Goal: Complete application form

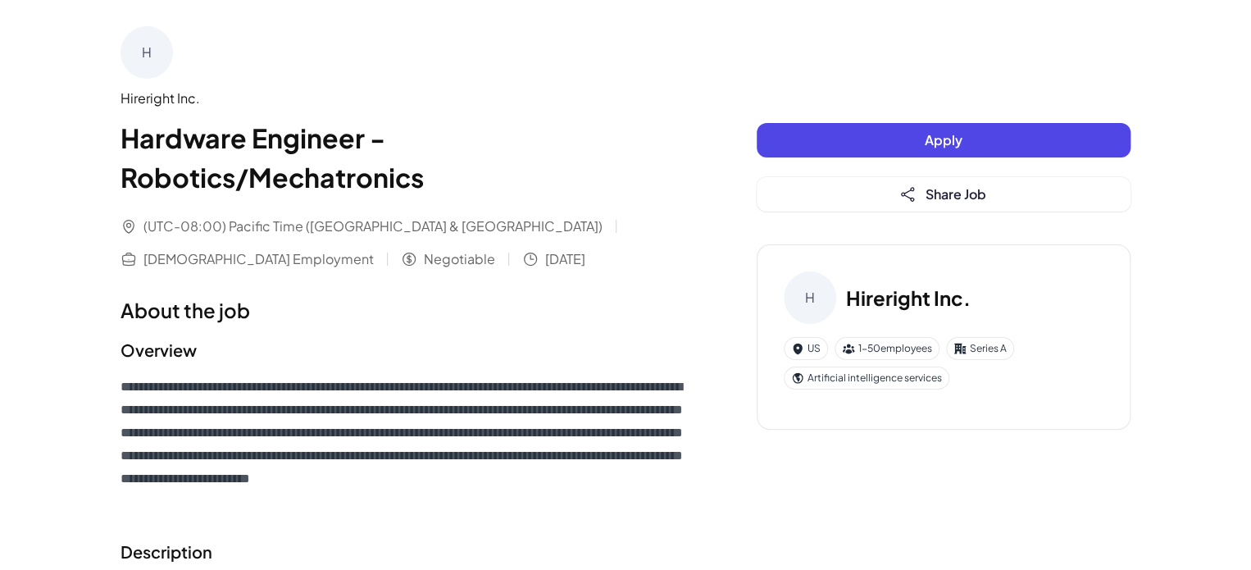
click at [844, 137] on button "Apply" at bounding box center [944, 140] width 374 height 34
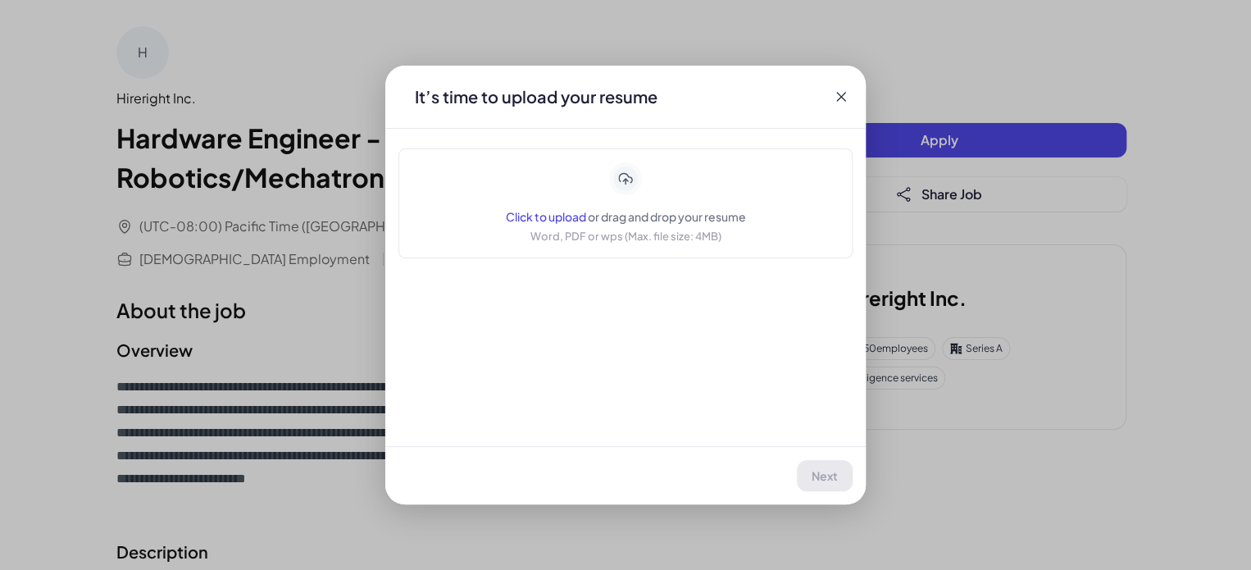
click at [672, 243] on p "Word, PDF or wps (Max. file size: 4MB)" at bounding box center [625, 236] width 191 height 16
click at [653, 201] on div "Click to upload or drag and drop your resume Word, PDF or wps (Max. file size: …" at bounding box center [626, 203] width 240 height 82
click at [529, 221] on span "Click to upload" at bounding box center [546, 216] width 80 height 15
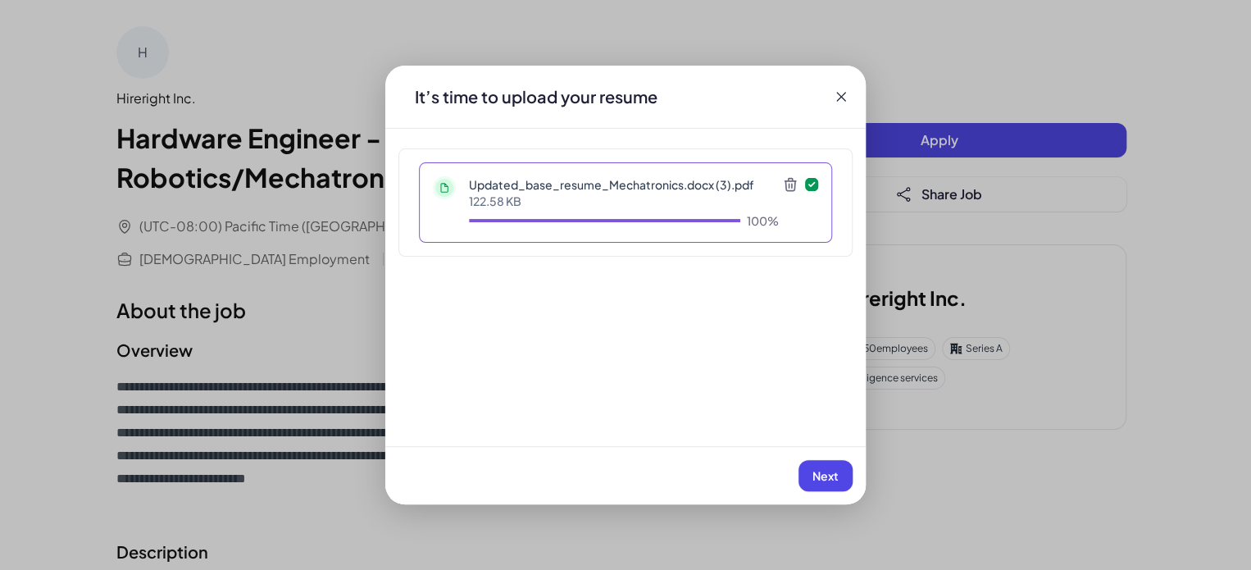
click at [830, 474] on span "Next" at bounding box center [825, 475] width 26 height 15
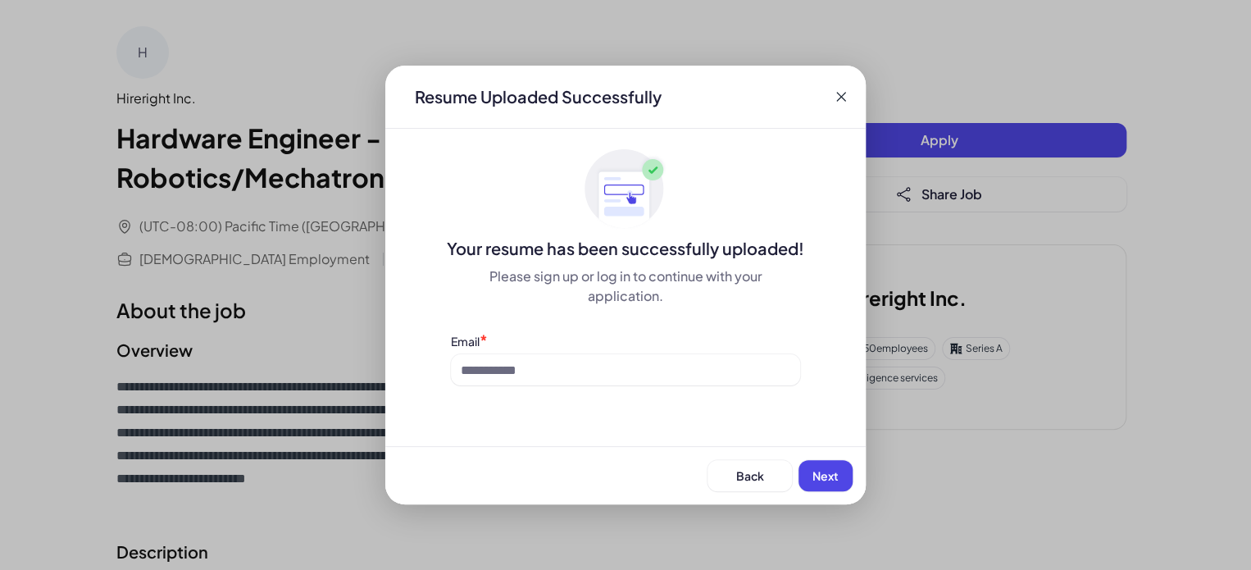
drag, startPoint x: 833, startPoint y: 475, endPoint x: 618, endPoint y: 383, distance: 233.6
click at [621, 384] on div "Your resume has been successfully uploaded! Please sign up or log in to continu…" at bounding box center [625, 266] width 480 height 237
click at [598, 373] on input at bounding box center [625, 369] width 349 height 31
type input "**********"
click at [813, 473] on span "Next" at bounding box center [825, 475] width 26 height 15
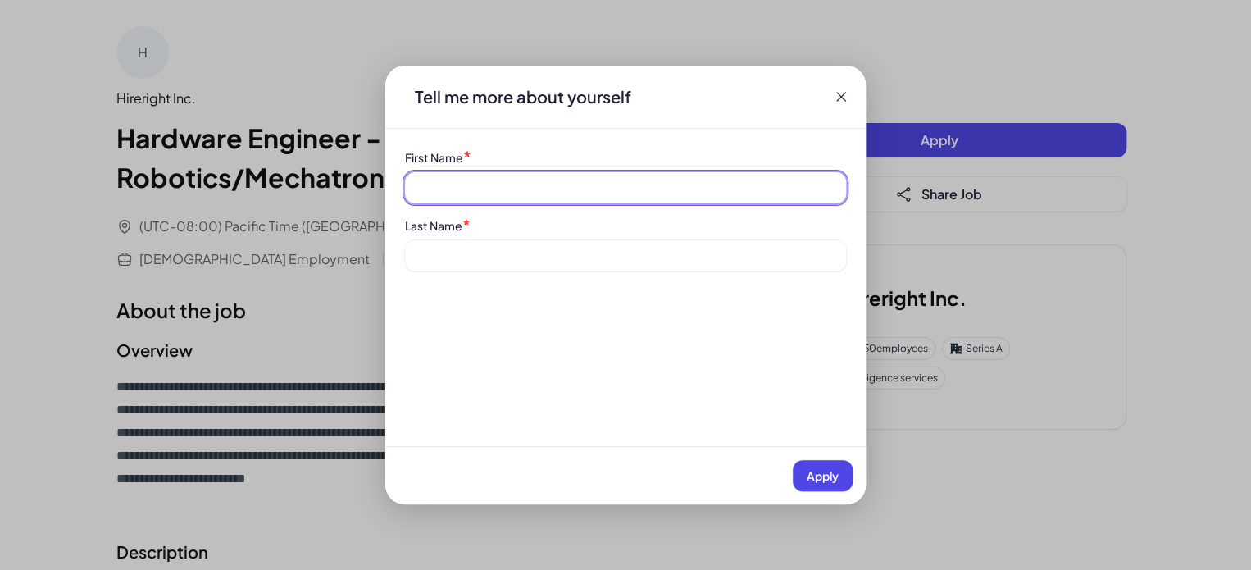
drag, startPoint x: 478, startPoint y: 178, endPoint x: 486, endPoint y: 189, distance: 14.1
click at [478, 178] on input at bounding box center [625, 187] width 441 height 31
type input "*******"
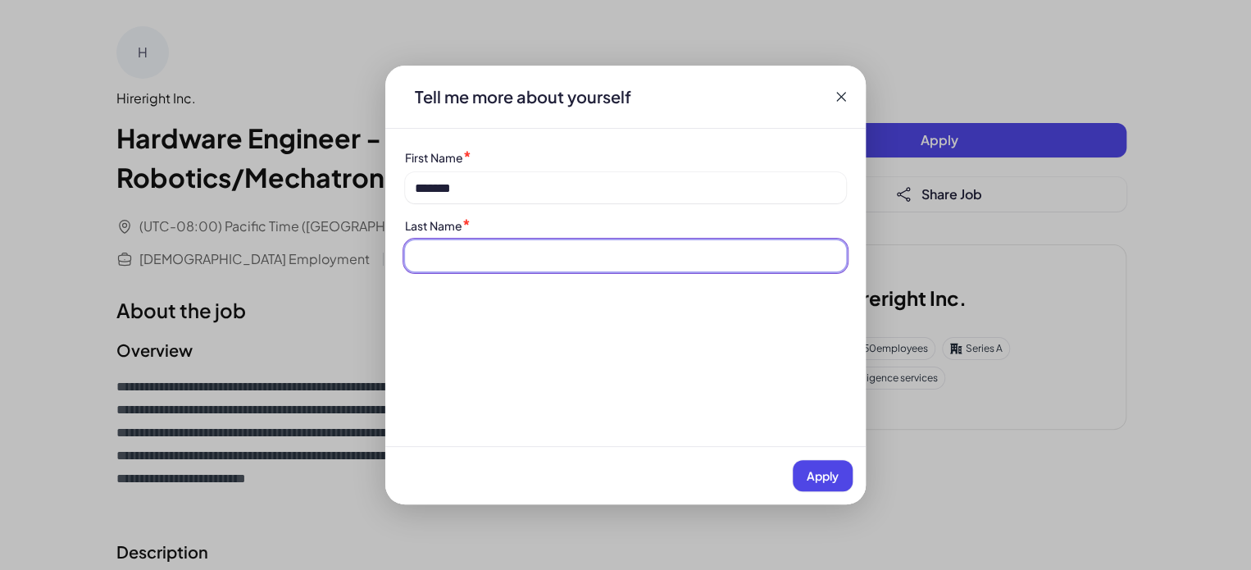
click at [494, 244] on input at bounding box center [625, 255] width 441 height 31
type input "*******"
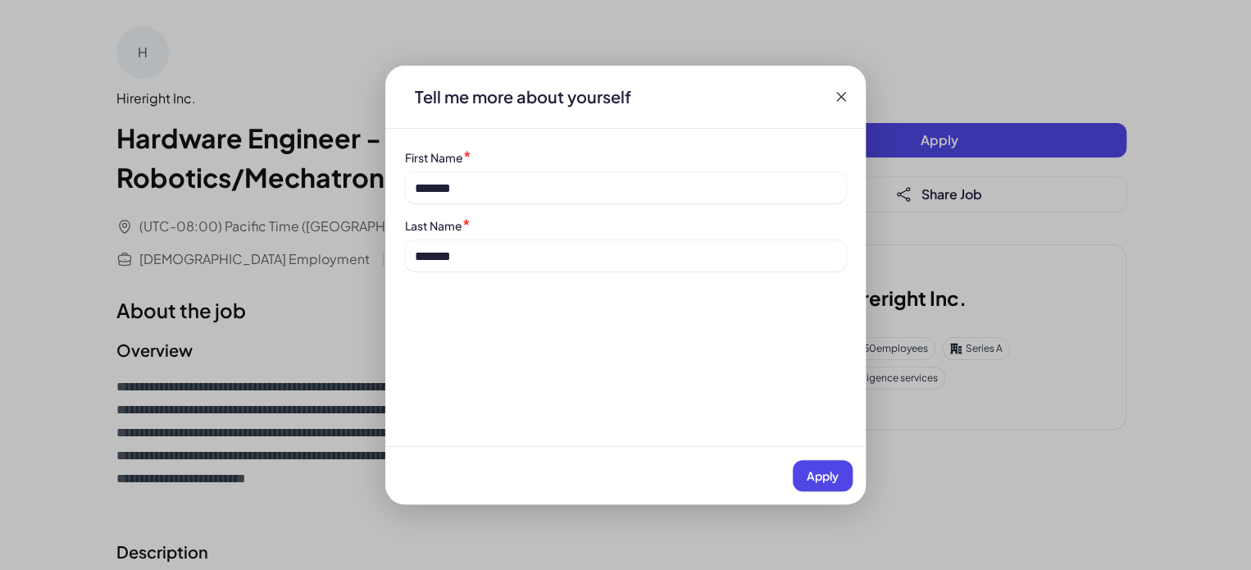
click at [803, 472] on button "Apply" at bounding box center [823, 475] width 60 height 31
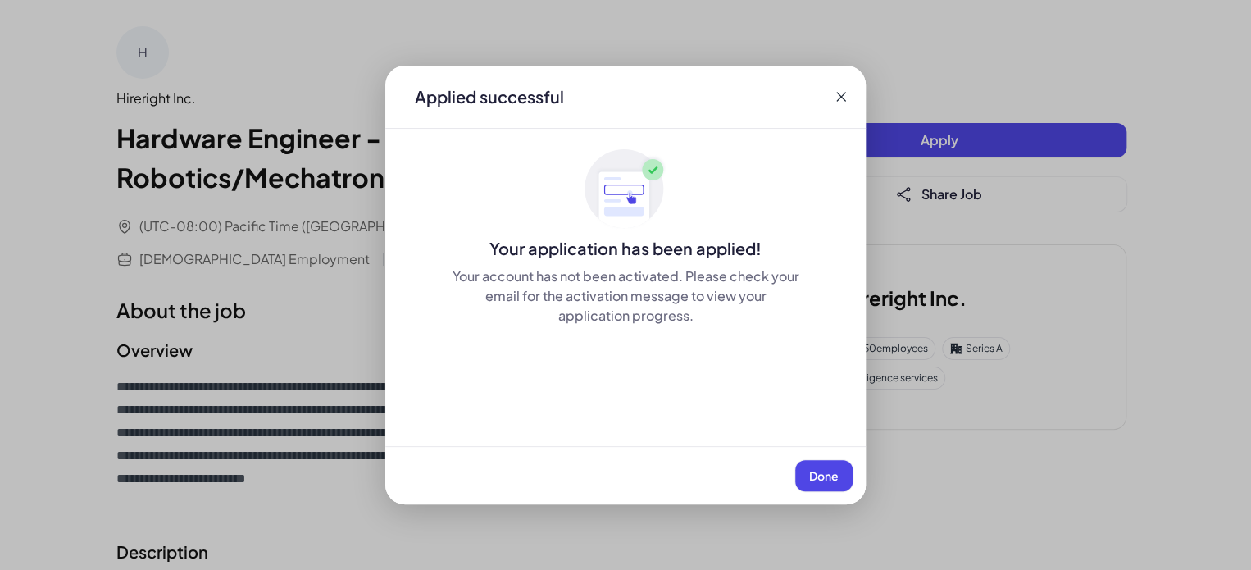
click at [822, 468] on span "Done" at bounding box center [824, 475] width 30 height 15
